Goal: Task Accomplishment & Management: Use online tool/utility

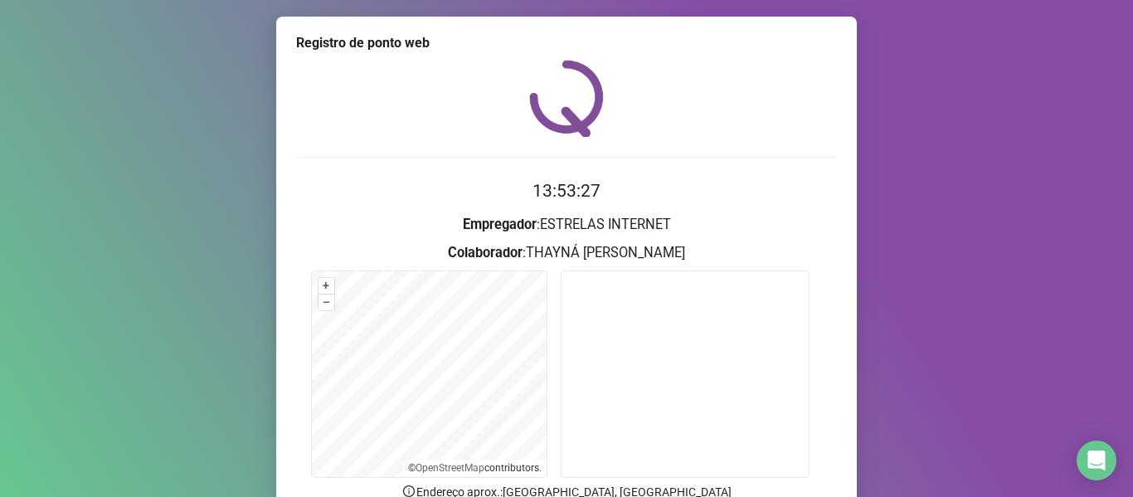
scroll to position [41, 0]
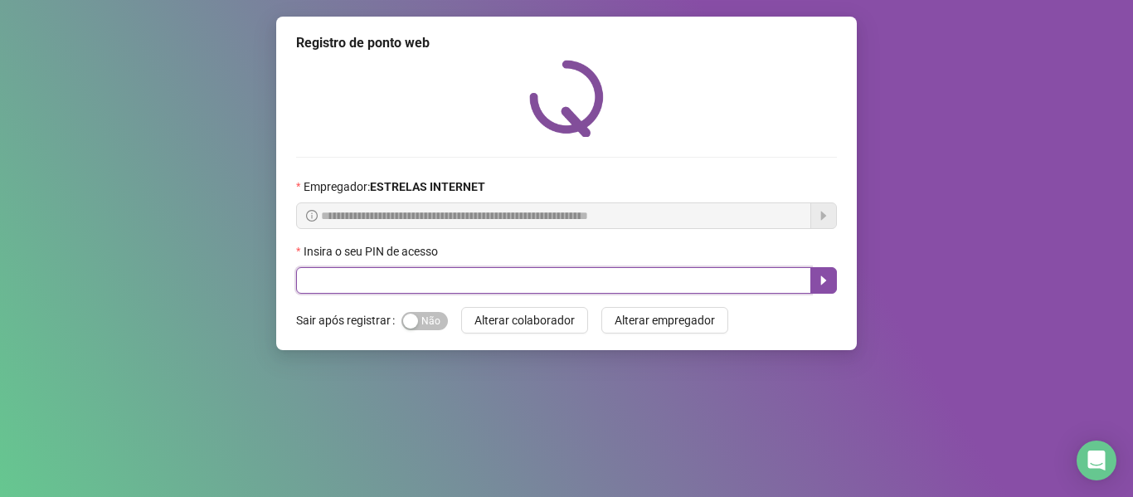
click at [528, 285] on input "text" at bounding box center [553, 280] width 515 height 27
type input "*****"
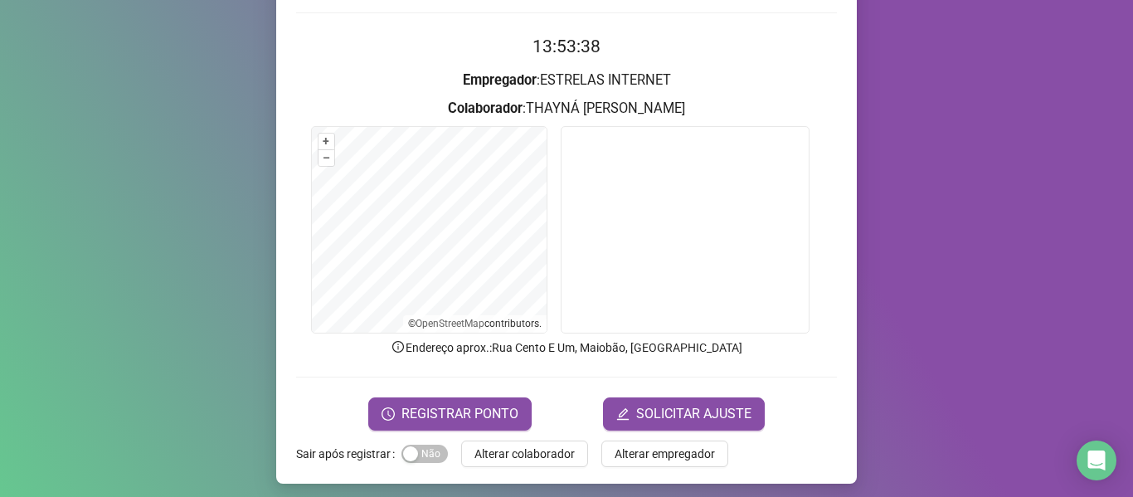
scroll to position [151, 0]
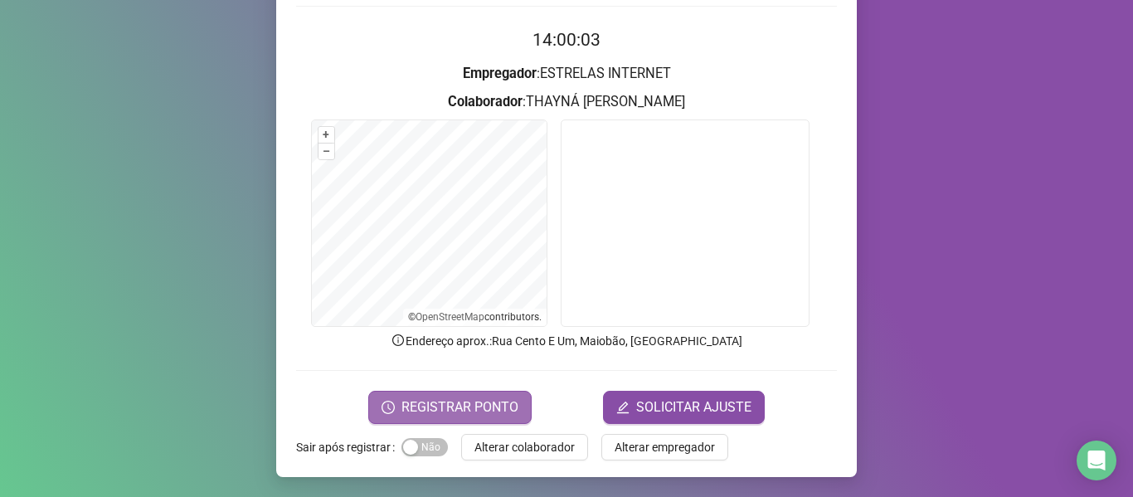
click at [506, 412] on span "REGISTRAR PONTO" at bounding box center [460, 407] width 117 height 20
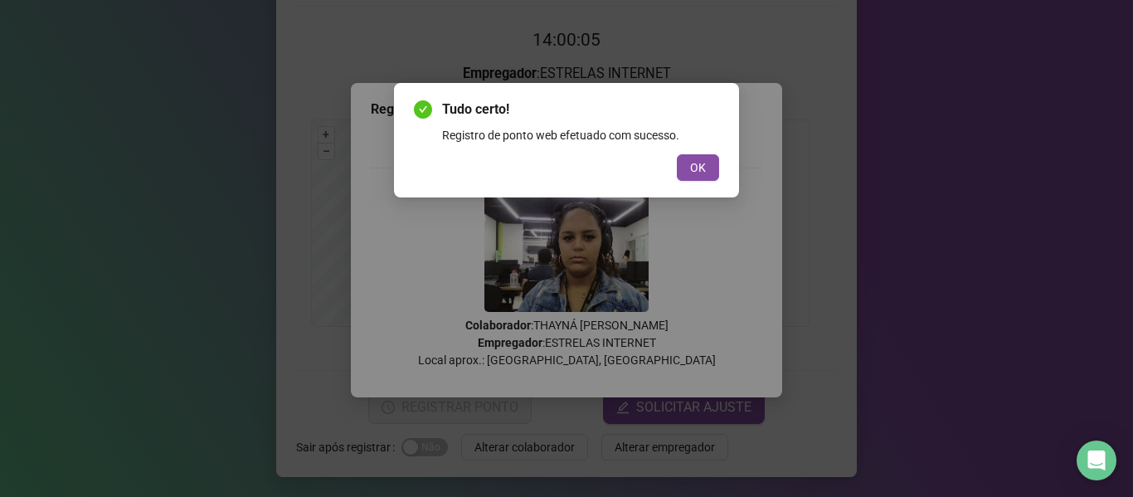
click at [719, 179] on div "OK" at bounding box center [566, 167] width 305 height 27
click at [713, 173] on button "OK" at bounding box center [698, 167] width 42 height 27
